Goal: Task Accomplishment & Management: Use online tool/utility

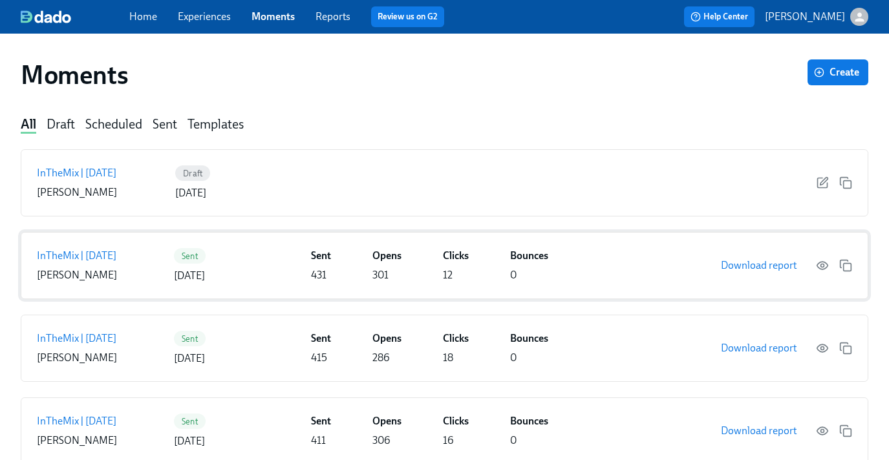
click at [101, 256] on p "InTheMix | [DATE]" at bounding box center [77, 256] width 80 height 14
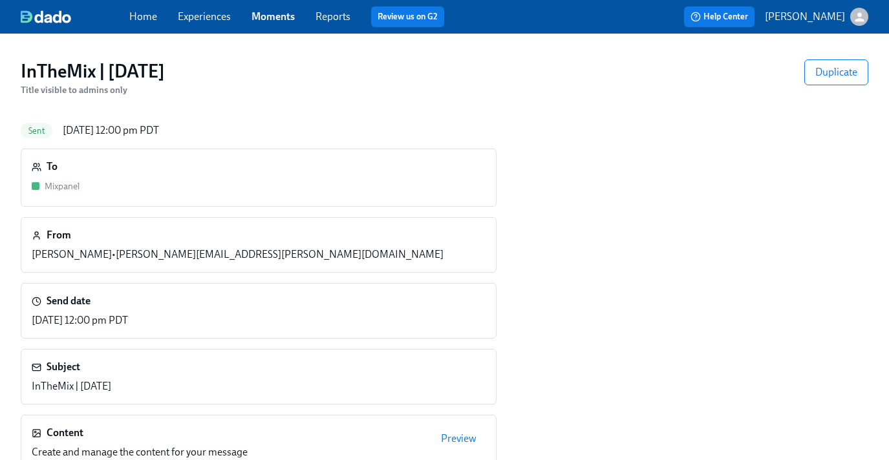
click at [273, 19] on link "Moments" at bounding box center [272, 16] width 43 height 12
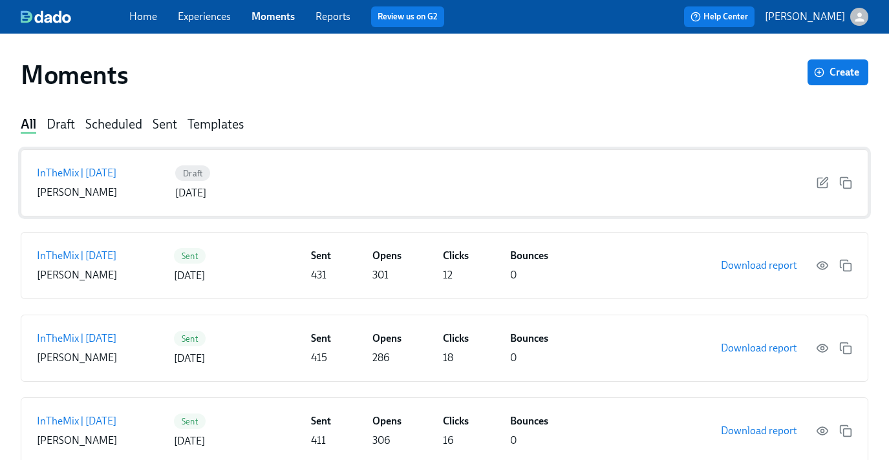
click at [263, 188] on div "Draft [DATE]" at bounding box center [241, 183] width 133 height 35
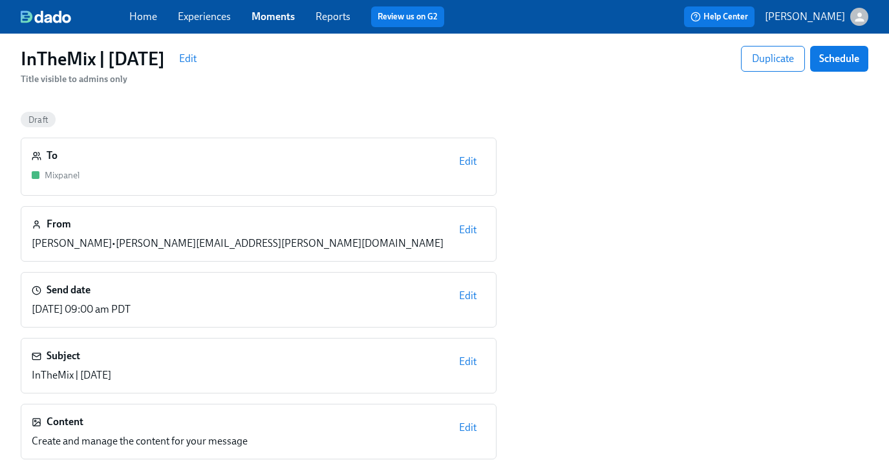
scroll to position [19, 0]
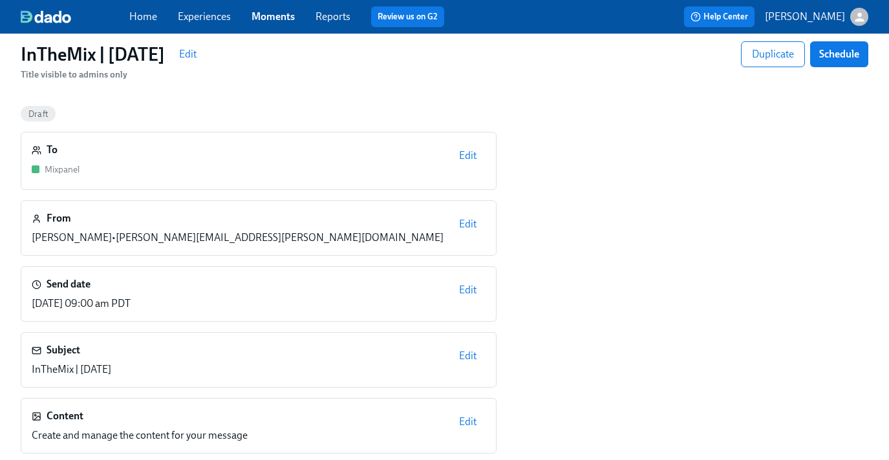
click at [468, 156] on span "Edit" at bounding box center [467, 155] width 17 height 13
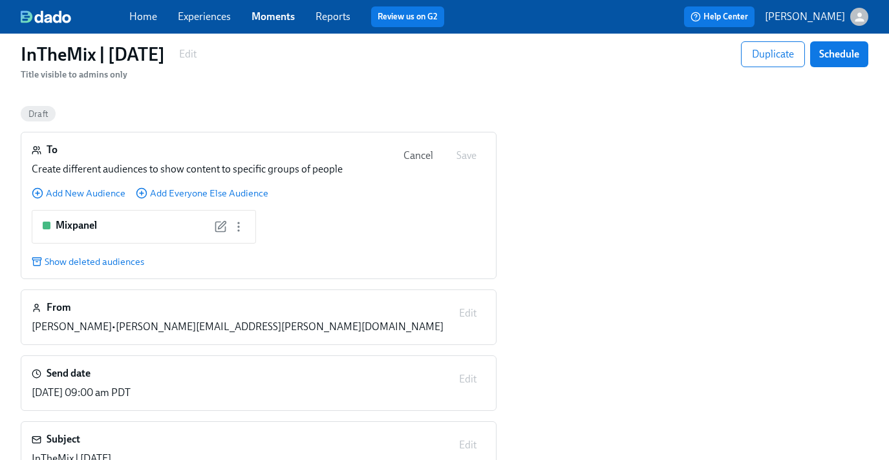
click at [414, 160] on span "Cancel" at bounding box center [418, 155] width 30 height 13
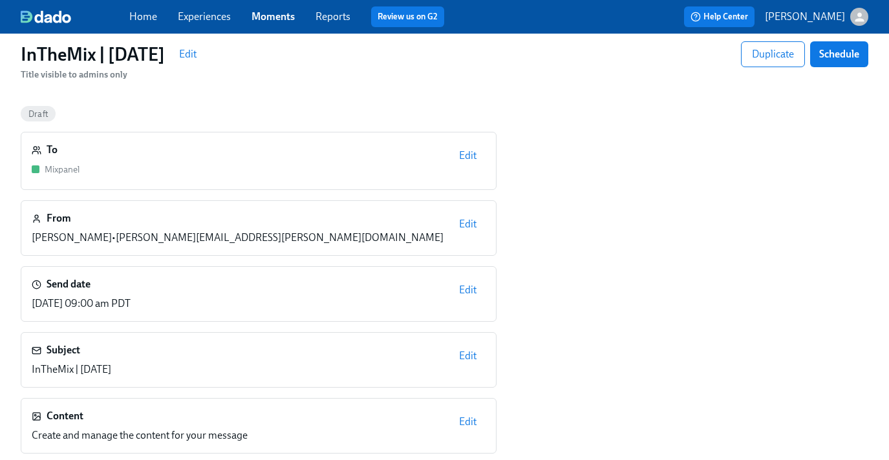
scroll to position [122, 0]
